Goal: Task Accomplishment & Management: Manage account settings

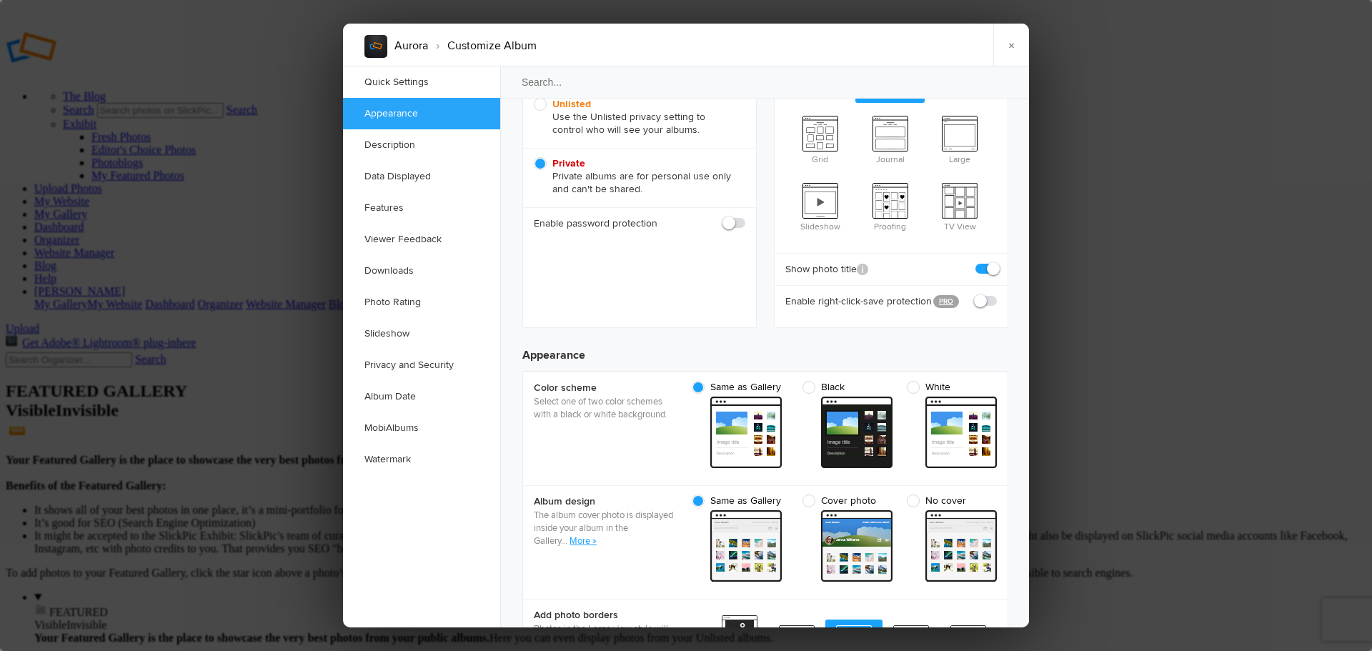
scroll to position [119, 0]
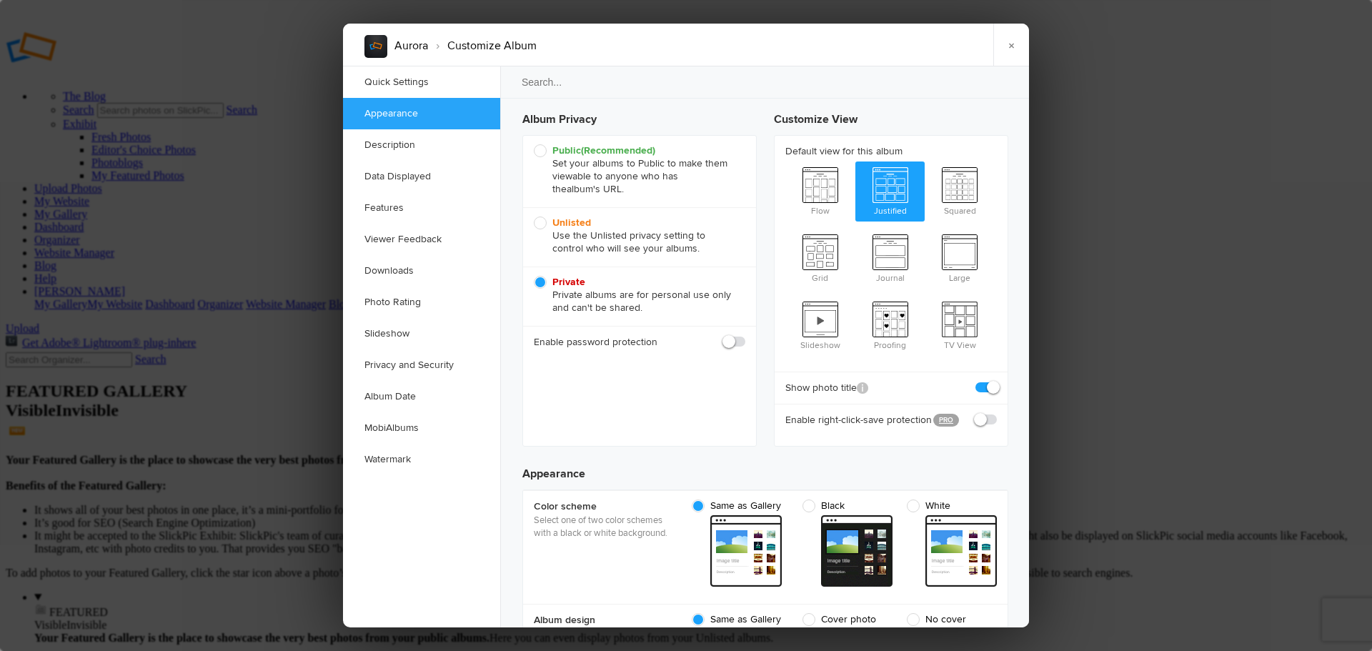
click at [746, 335] on span at bounding box center [746, 335] width 0 height 0
click at [745, 335] on input "checkbox" at bounding box center [745, 335] width 1 height 1
checkbox input "true"
click at [708, 374] on input "text" at bounding box center [681, 374] width 127 height 17
type input "Aurora"
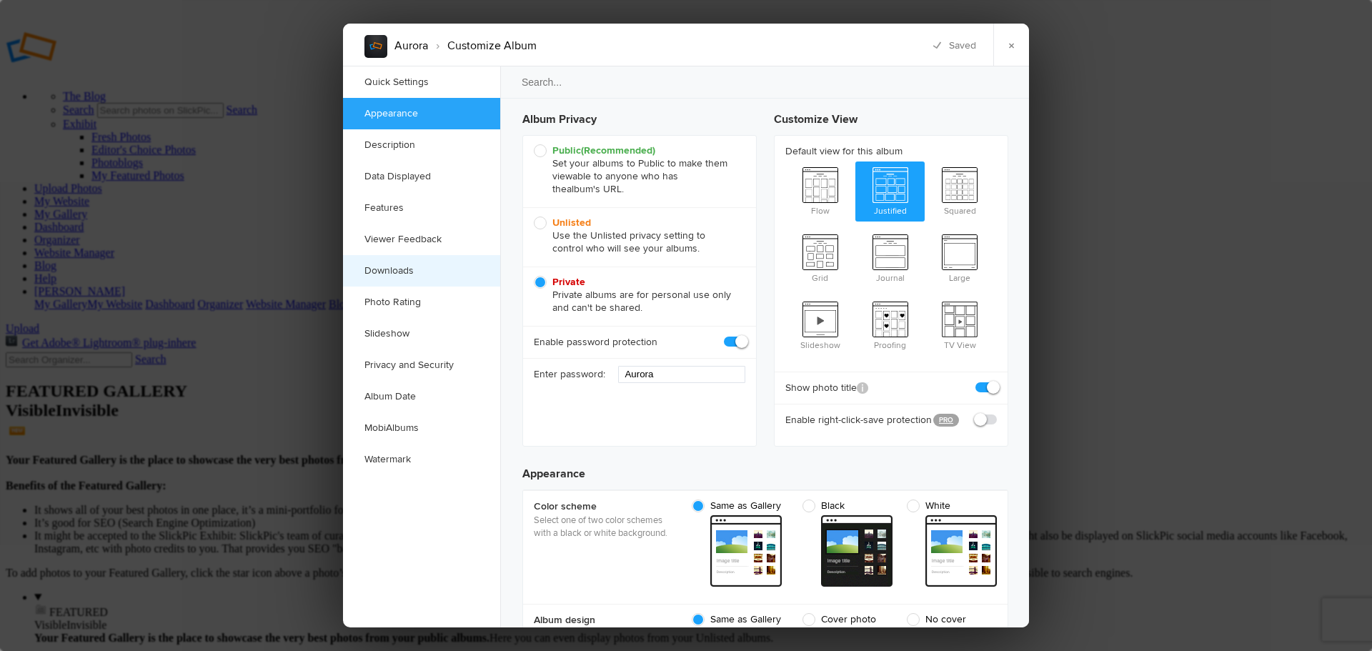
click at [430, 267] on link "Downloads" at bounding box center [421, 270] width 157 height 31
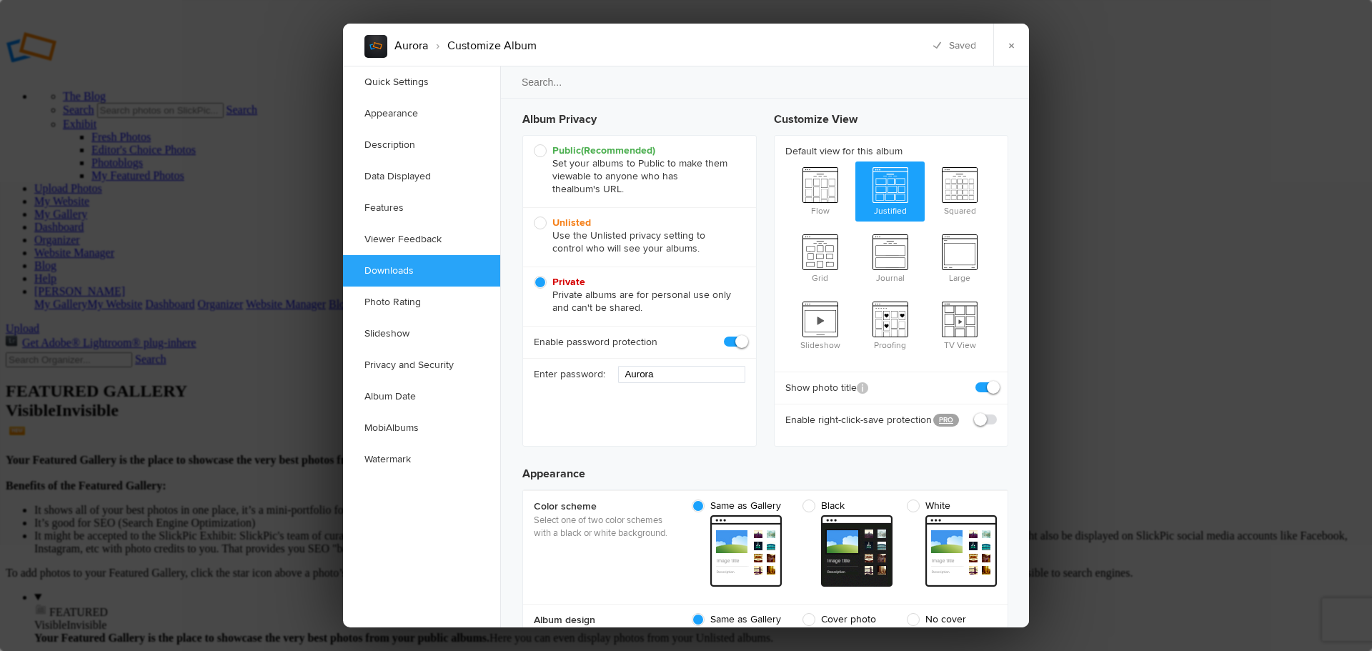
scroll to position [2216, 0]
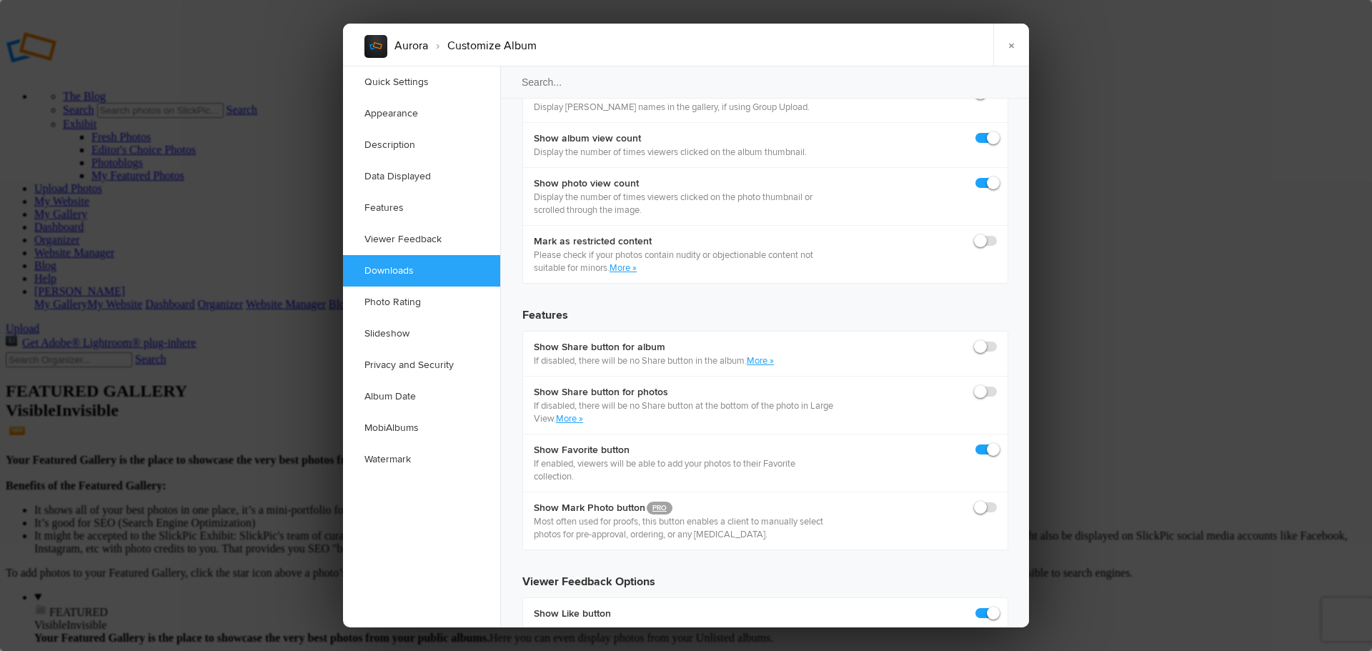
checkbox input "true"
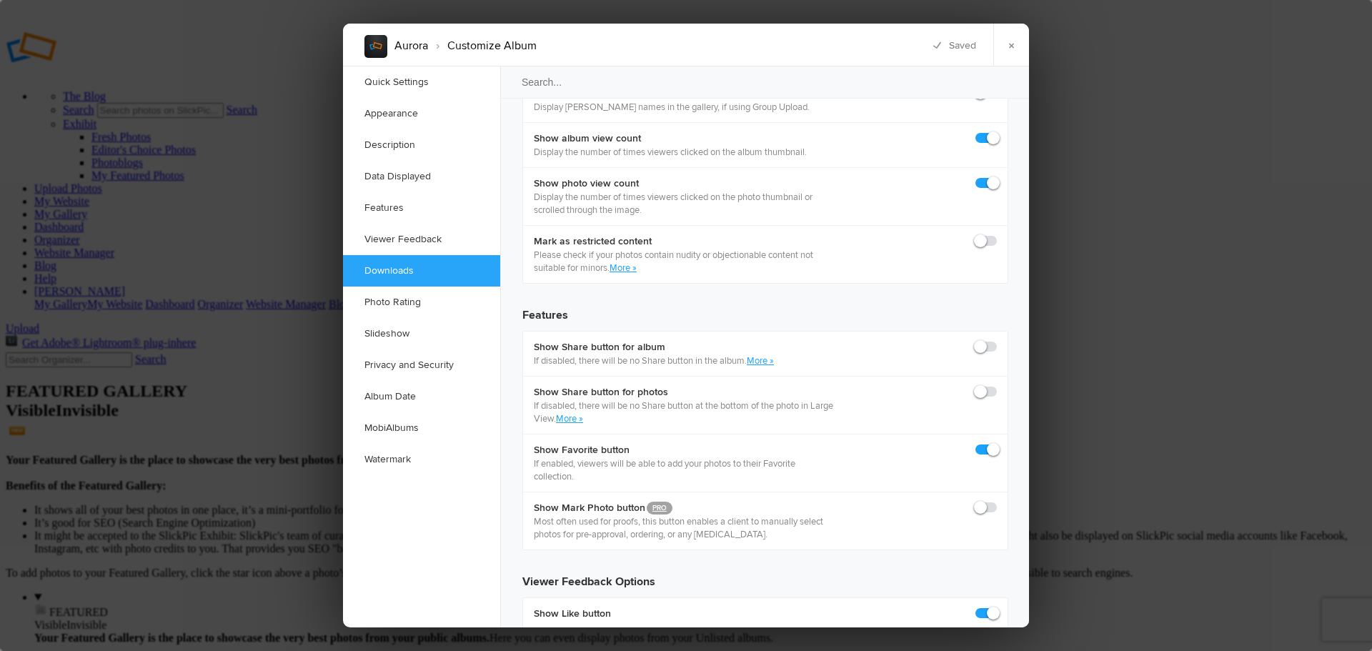
checkbox input "true"
click at [397, 86] on link "Quick Settings" at bounding box center [421, 81] width 157 height 31
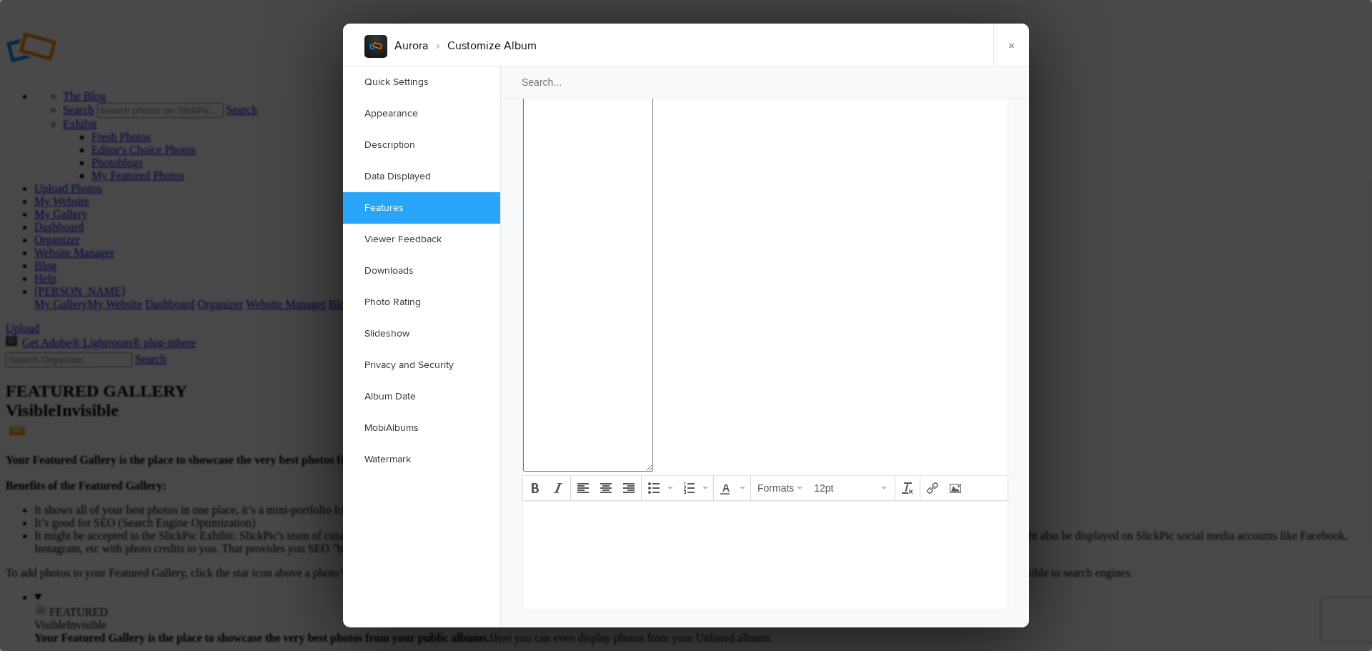
scroll to position [1486, 0]
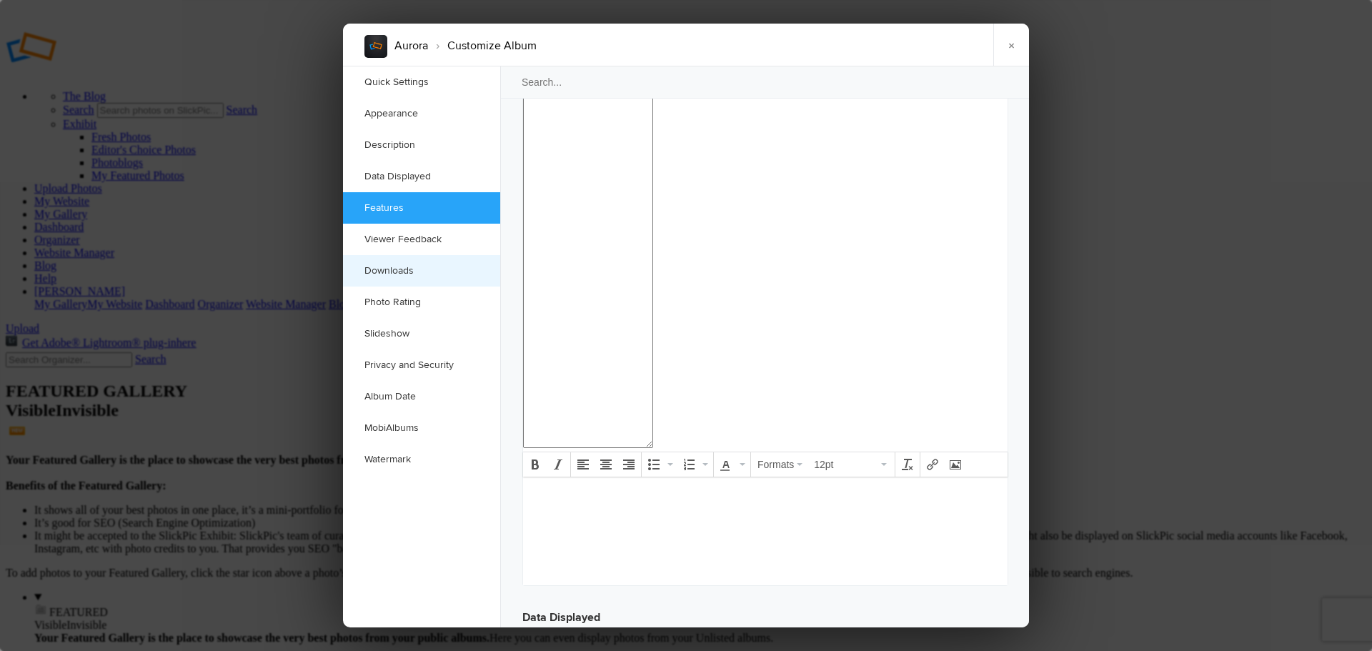
click at [407, 269] on link "Downloads" at bounding box center [421, 270] width 157 height 31
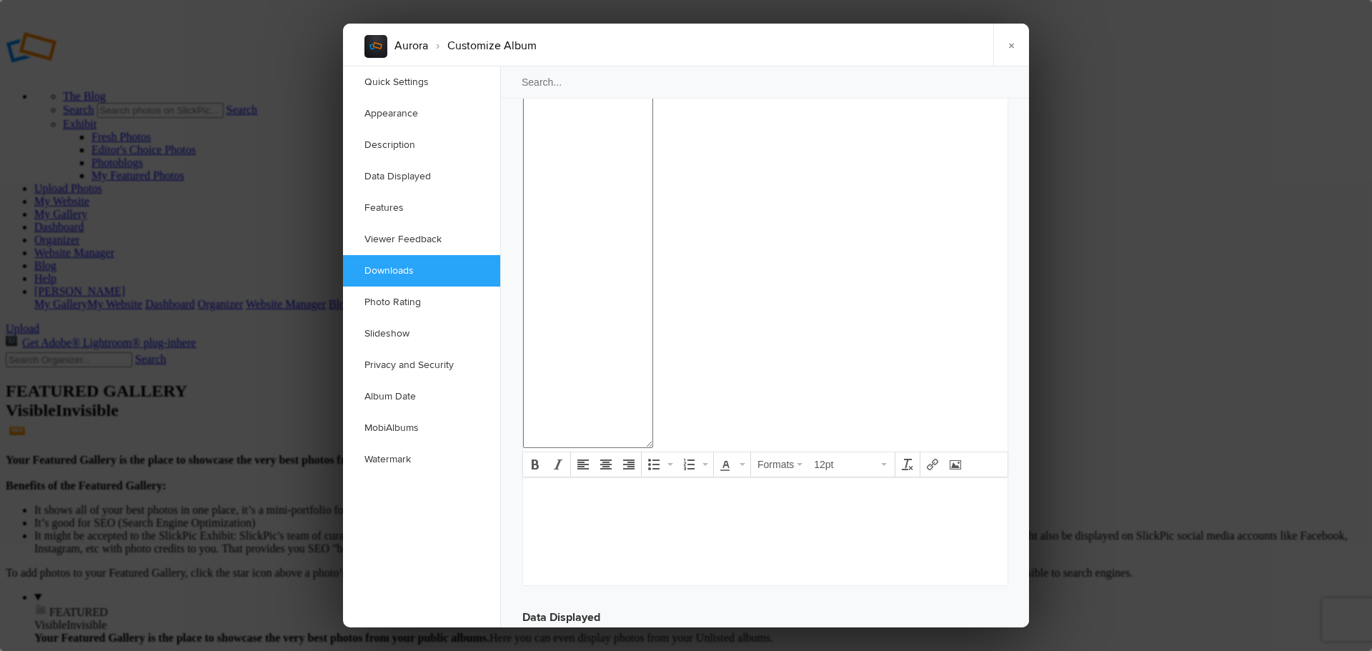
scroll to position [2216, 0]
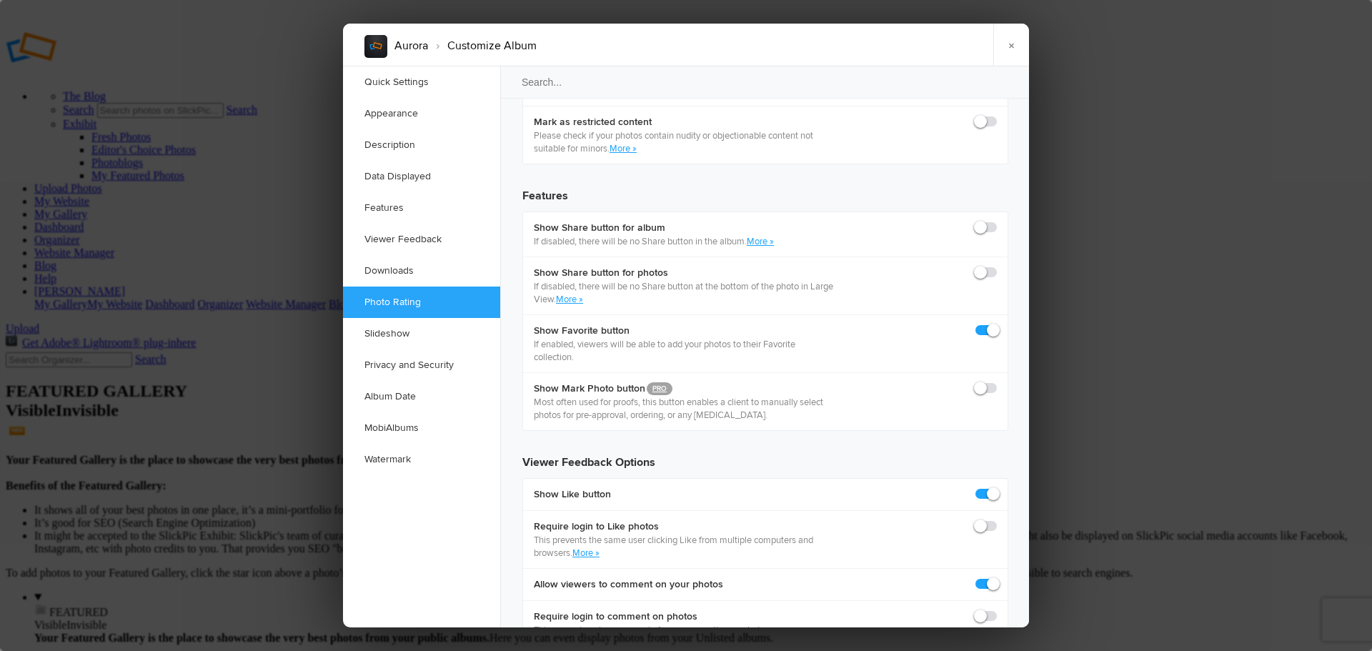
scroll to position [2359, 0]
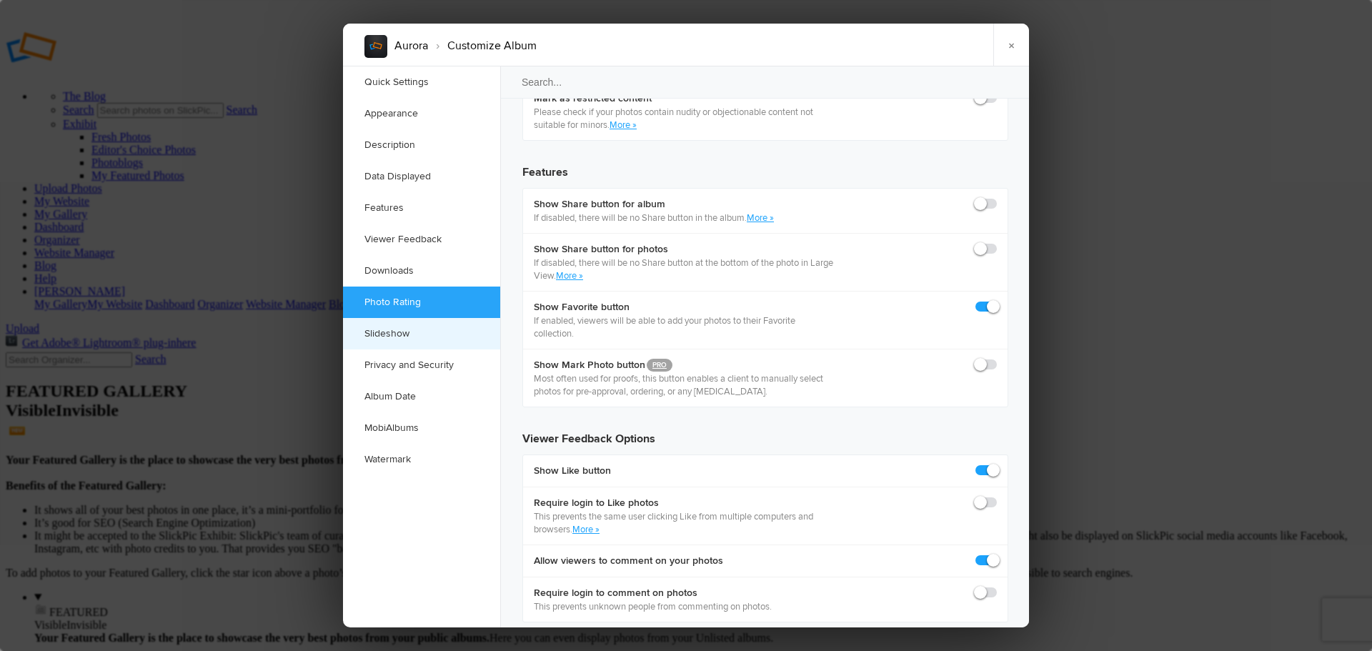
type input "Aurora"
click at [372, 325] on link "Slideshow" at bounding box center [421, 333] width 157 height 31
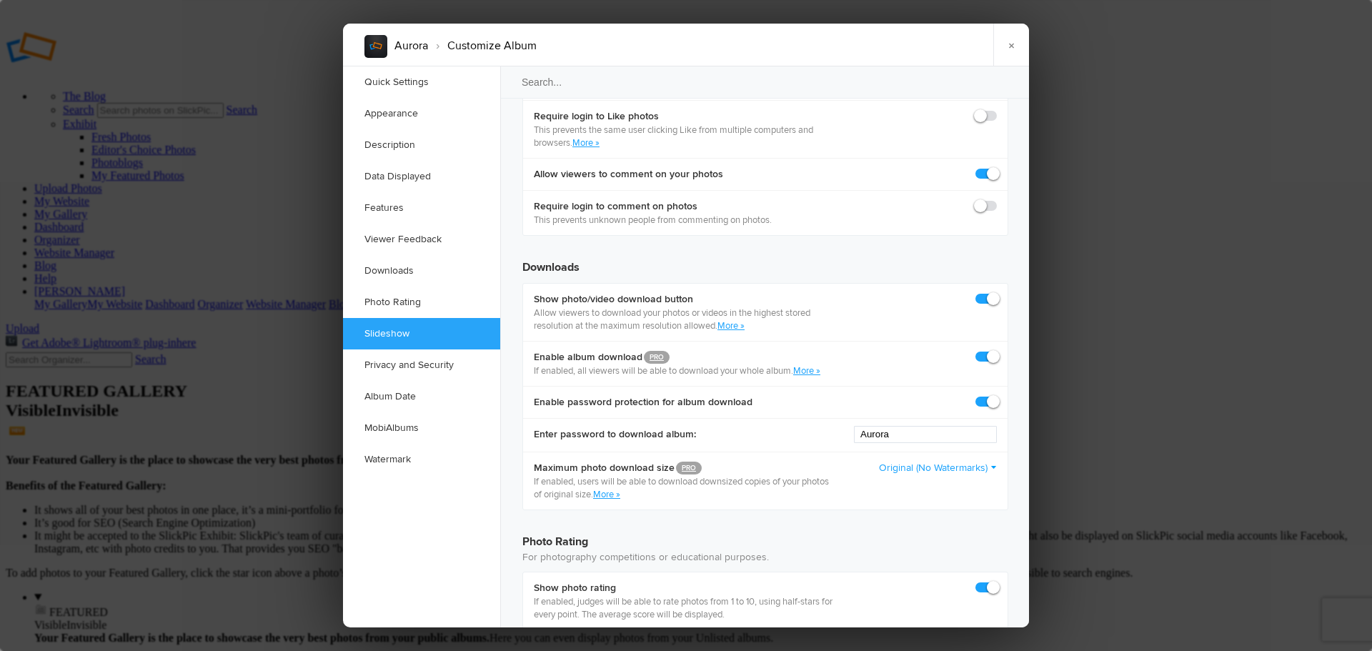
checkbox input "false"
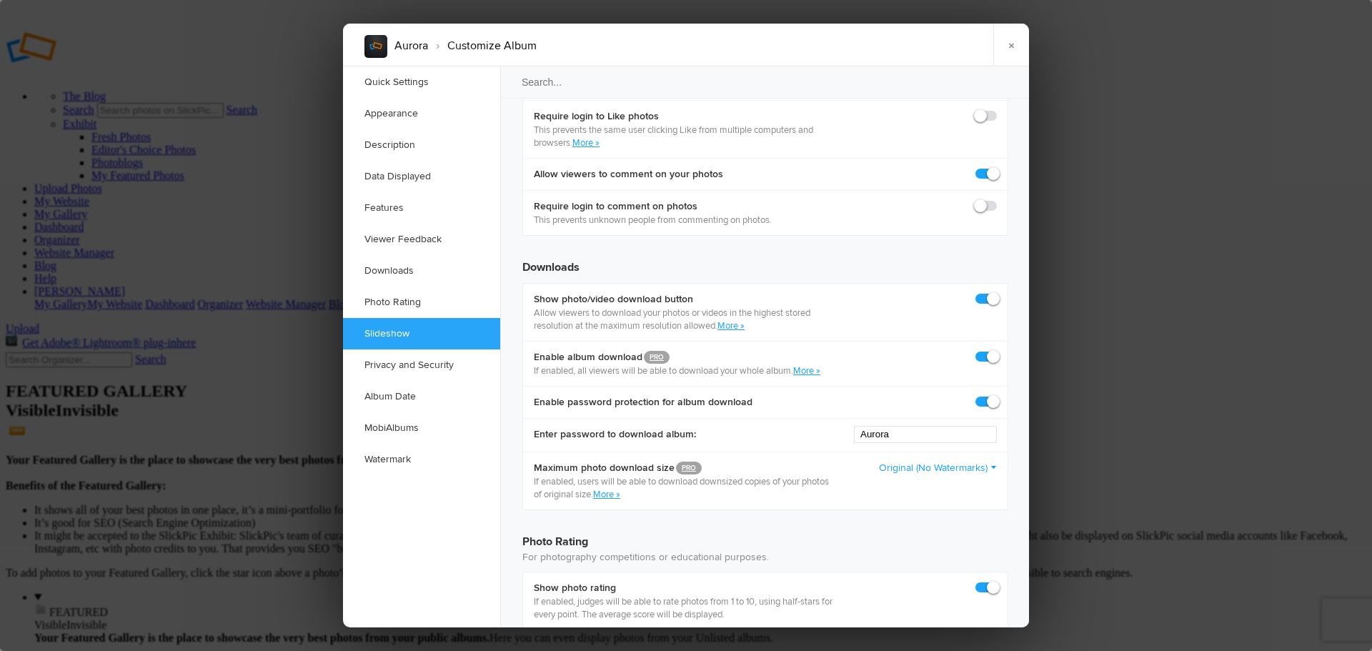
checkbox input "false"
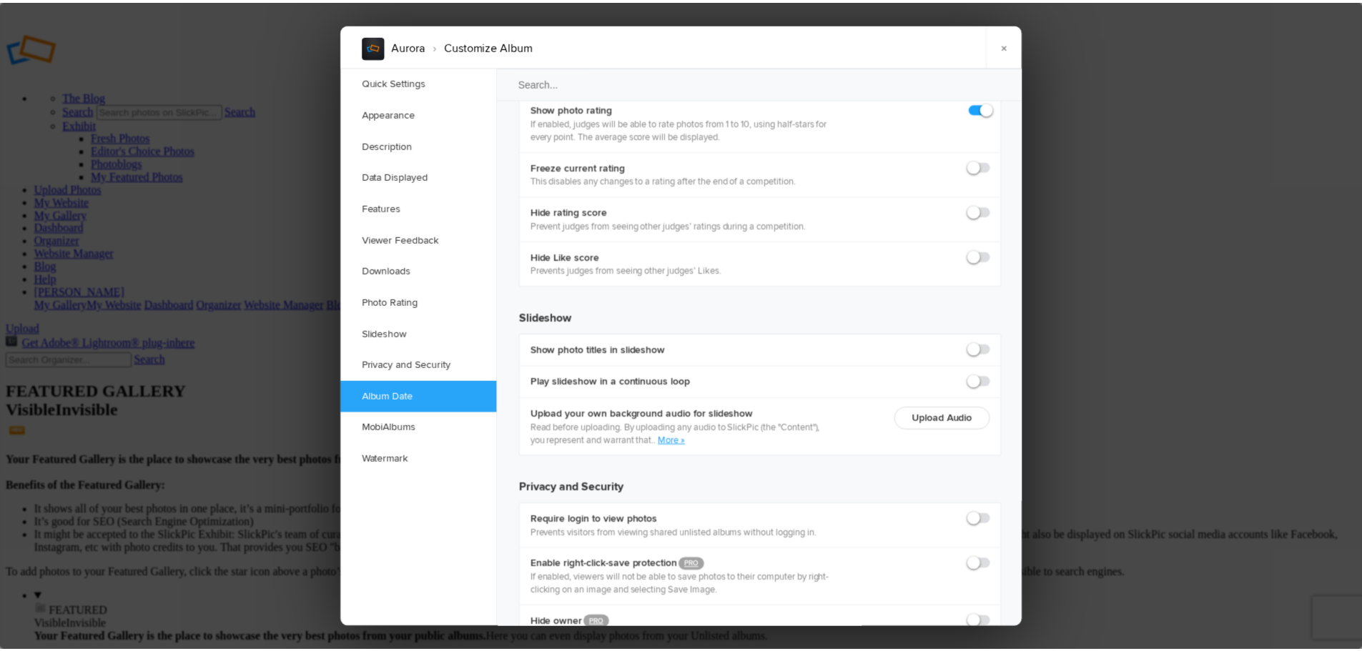
scroll to position [3034, 0]
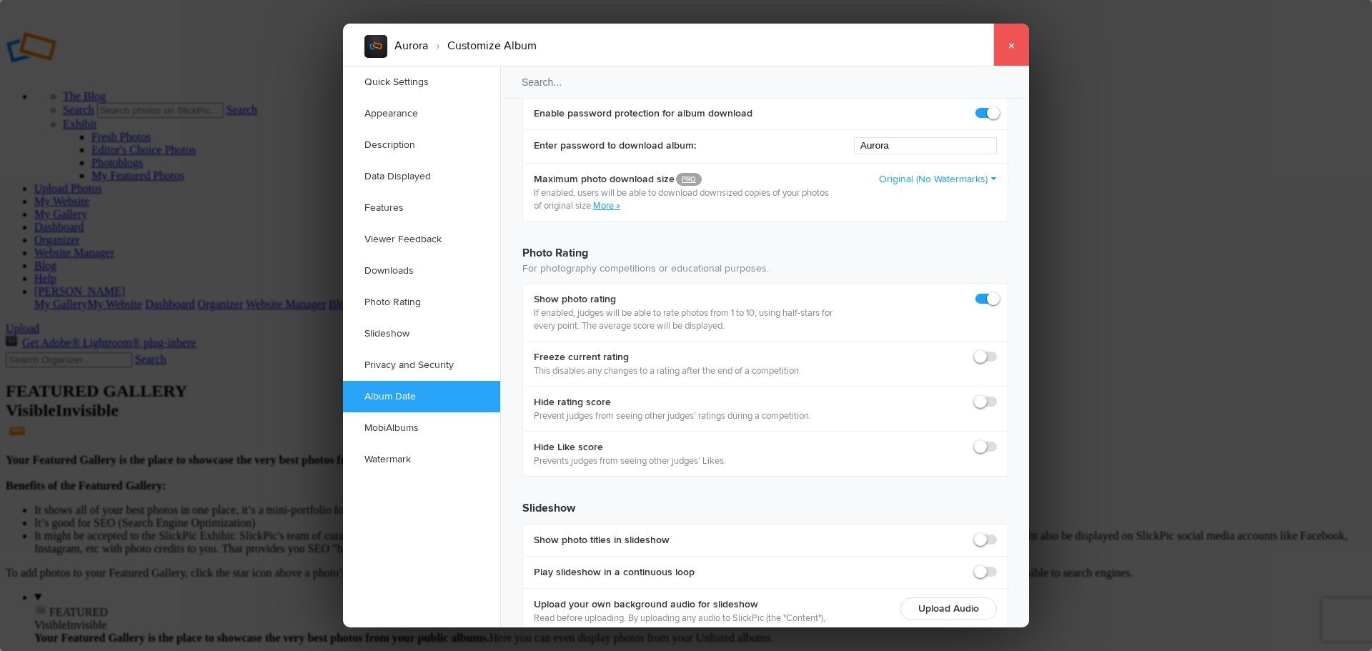
click at [1013, 51] on link "×" at bounding box center [1012, 45] width 36 height 43
